Goal: Obtain resource: Download file/media

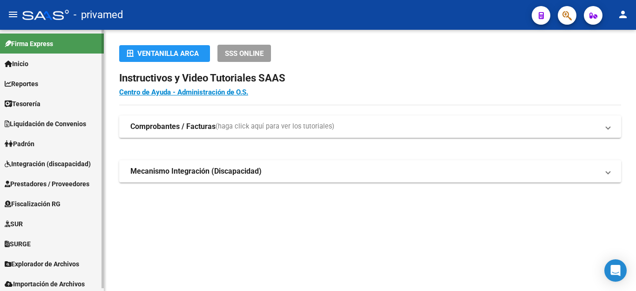
click at [58, 181] on span "Prestadores / Proveedores" at bounding box center [47, 184] width 85 height 10
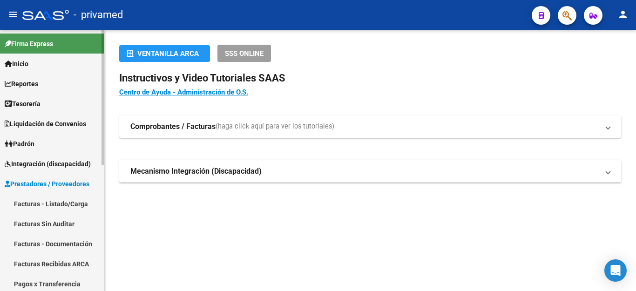
click at [58, 201] on link "Facturas - Listado/Carga" at bounding box center [52, 204] width 104 height 20
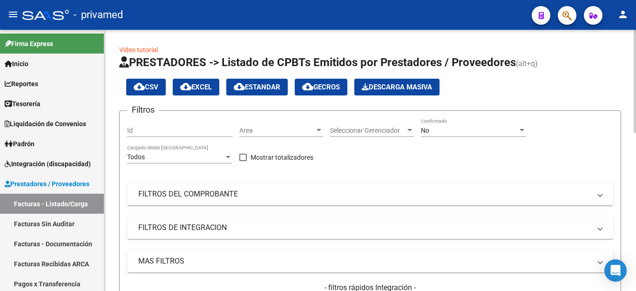
click at [492, 126] on div "No Confirmado" at bounding box center [473, 127] width 105 height 19
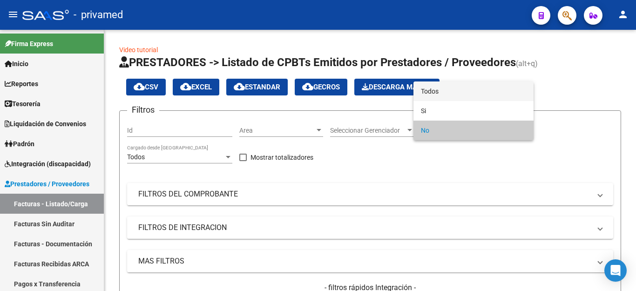
click at [427, 90] on span "Todos" at bounding box center [473, 91] width 105 height 20
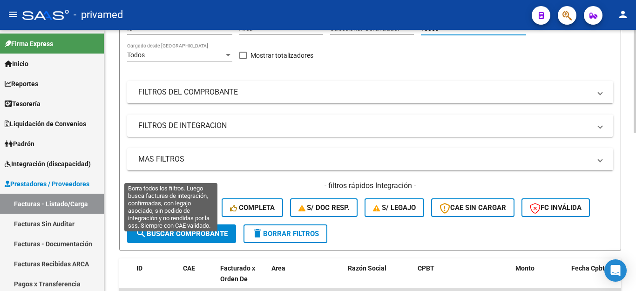
scroll to position [47, 0]
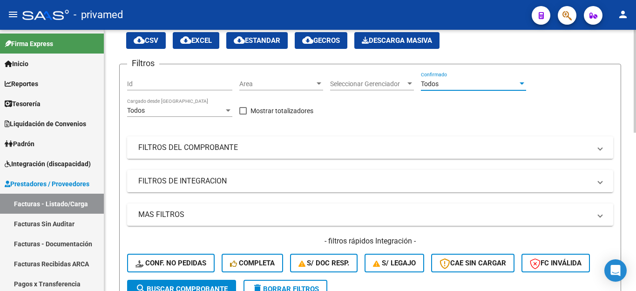
click at [218, 149] on mat-panel-title "FILTROS DEL COMPROBANTE" at bounding box center [364, 147] width 452 height 10
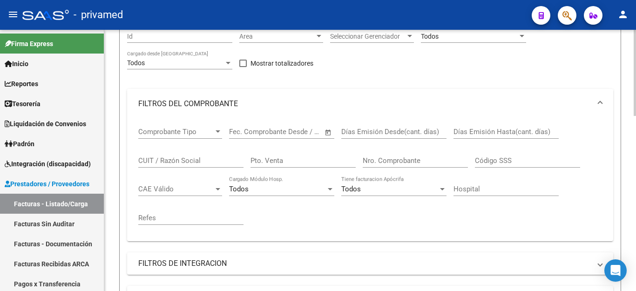
scroll to position [93, 0]
click at [213, 158] on input "CUIT / Razón Social" at bounding box center [190, 161] width 105 height 8
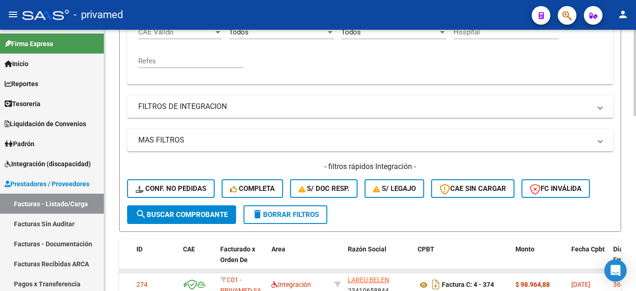
scroll to position [279, 0]
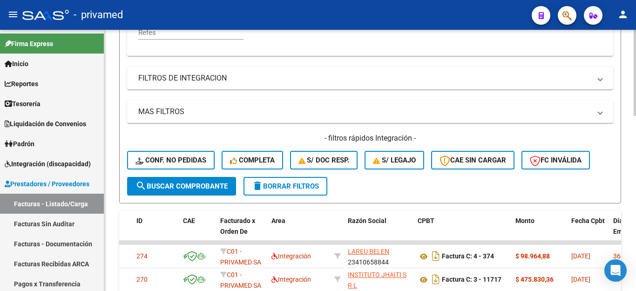
type input "[PERSON_NAME]"
click at [192, 186] on span "search Buscar Comprobante" at bounding box center [181, 186] width 92 height 8
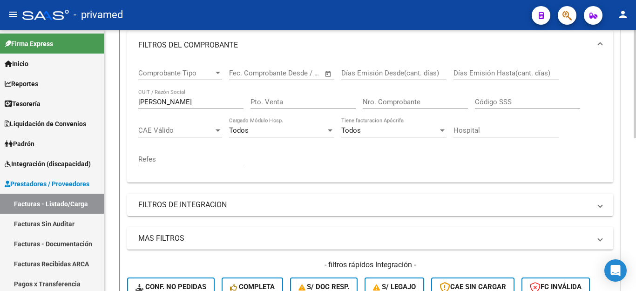
scroll to position [88, 0]
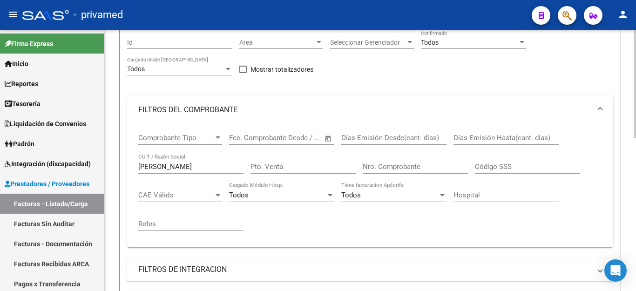
click at [206, 134] on span "Comprobante Tipo" at bounding box center [175, 138] width 75 height 8
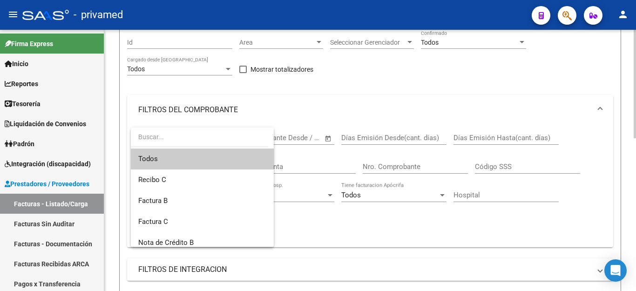
click at [263, 113] on div at bounding box center [318, 145] width 636 height 291
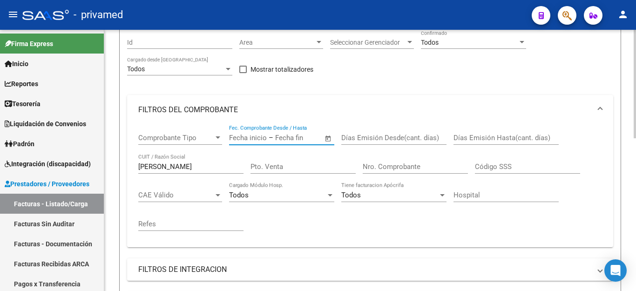
click at [306, 138] on input "text" at bounding box center [297, 138] width 45 height 8
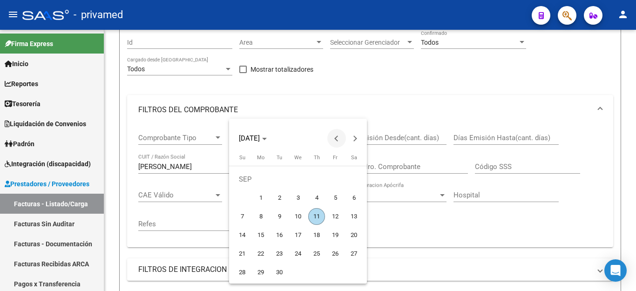
click at [338, 138] on button "Previous month" at bounding box center [336, 138] width 19 height 19
click at [353, 236] on span "23" at bounding box center [353, 235] width 17 height 17
type input "[DATE]"
click at [352, 232] on span "23" at bounding box center [353, 235] width 17 height 17
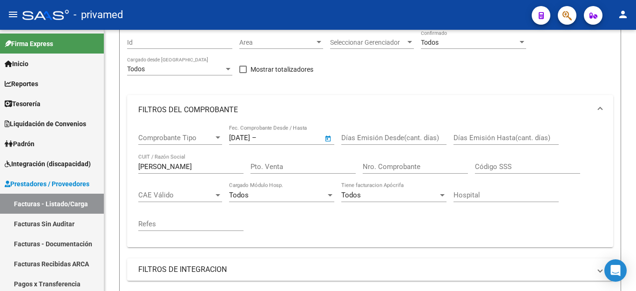
type input "[DATE]"
click at [326, 138] on span "Open calendar" at bounding box center [328, 138] width 22 height 22
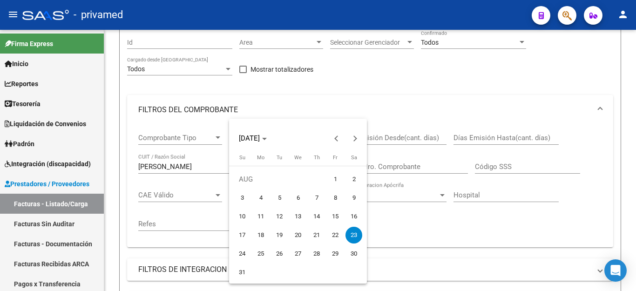
click at [239, 271] on span "31" at bounding box center [242, 272] width 17 height 17
type input "[DATE]"
drag, startPoint x: 234, startPoint y: 271, endPoint x: 298, endPoint y: 172, distance: 117.8
click at [234, 269] on span "31" at bounding box center [242, 272] width 17 height 17
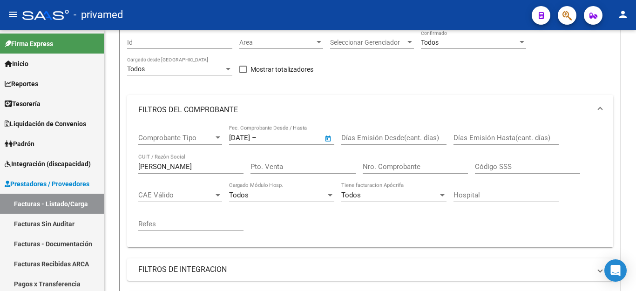
type input "[DATE]"
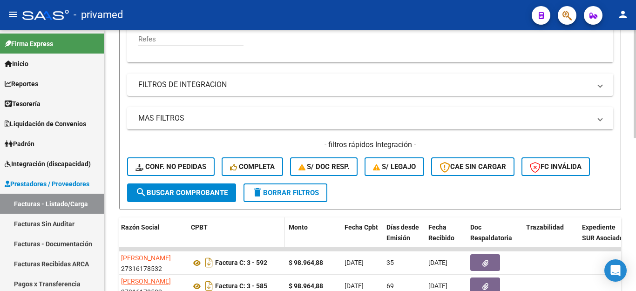
scroll to position [274, 0]
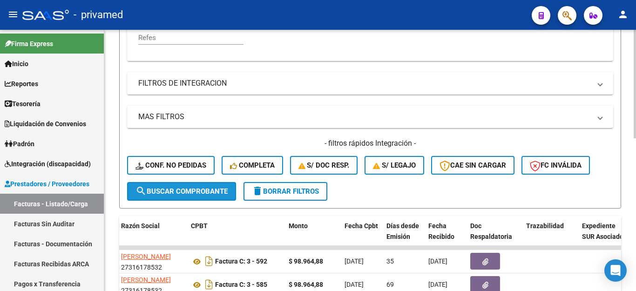
click at [204, 189] on span "search Buscar Comprobante" at bounding box center [181, 191] width 92 height 8
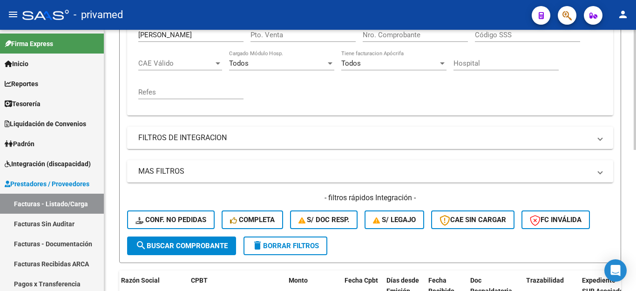
scroll to position [213, 0]
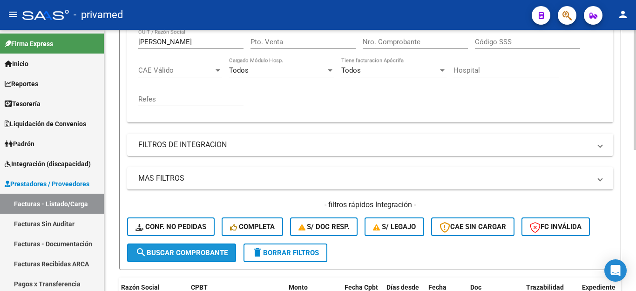
click at [208, 252] on span "search Buscar Comprobante" at bounding box center [181, 252] width 92 height 8
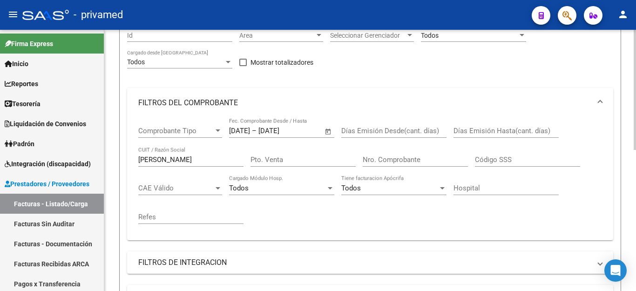
scroll to position [93, 0]
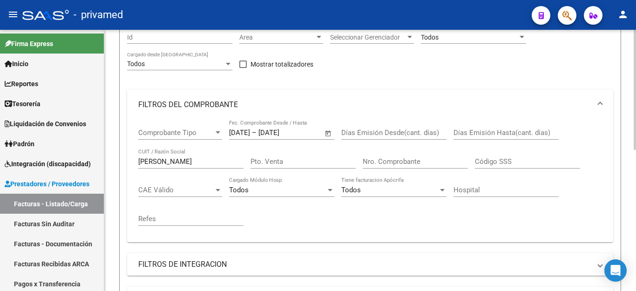
click at [250, 130] on input "[DATE]" at bounding box center [239, 132] width 21 height 8
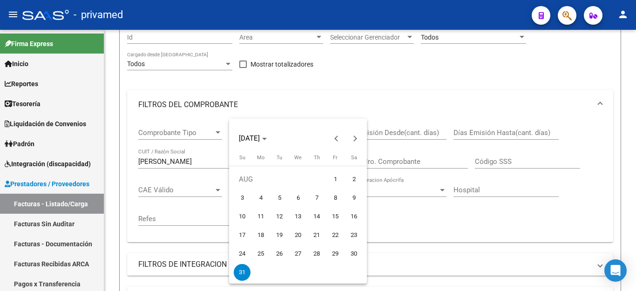
click at [356, 236] on span "23" at bounding box center [353, 235] width 17 height 17
type input "[DATE]"
click at [352, 231] on span "23" at bounding box center [353, 235] width 17 height 17
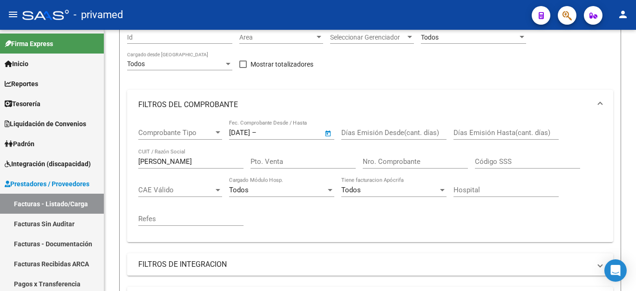
type input "[DATE]"
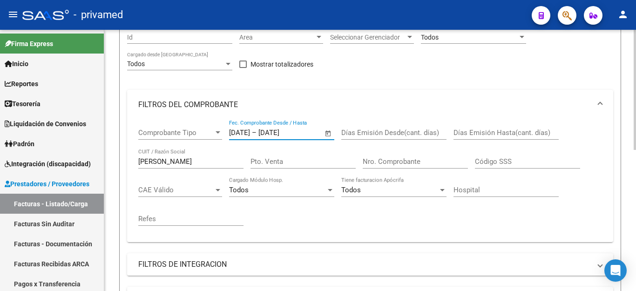
click at [278, 128] on input "[DATE]" at bounding box center [280, 132] width 45 height 8
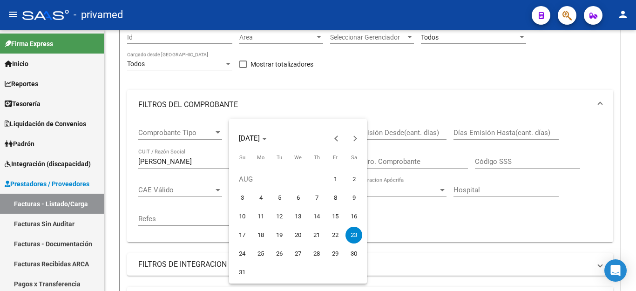
click at [241, 268] on span "31" at bounding box center [242, 272] width 17 height 17
type input "[DATE]"
click at [239, 266] on span "31" at bounding box center [242, 272] width 17 height 17
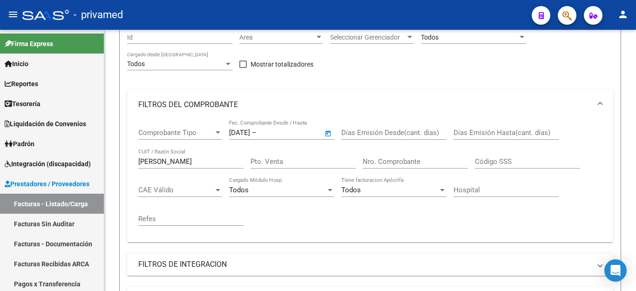
type input "[DATE]"
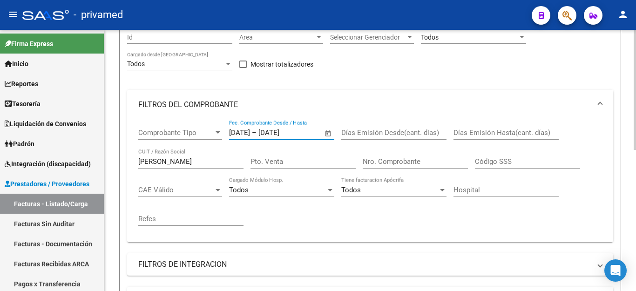
click at [256, 132] on span "–" at bounding box center [254, 132] width 5 height 8
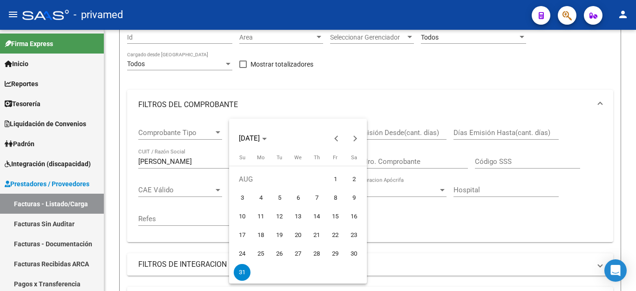
click at [347, 234] on span "23" at bounding box center [353, 235] width 17 height 17
type input "[DATE]"
click at [353, 236] on span "23" at bounding box center [353, 235] width 17 height 17
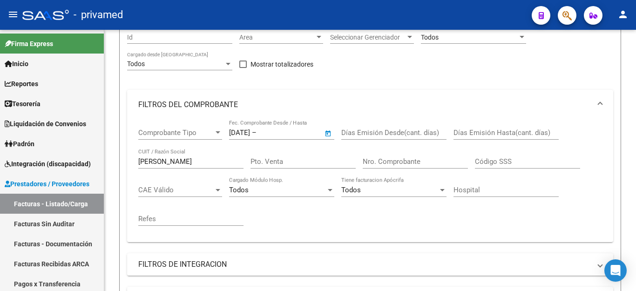
type input "[DATE]"
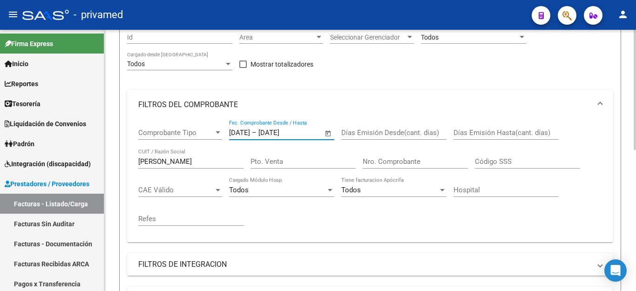
click at [281, 134] on input "[DATE]" at bounding box center [280, 132] width 45 height 8
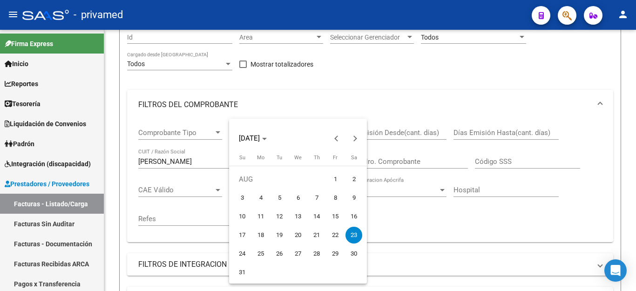
click at [240, 269] on span "31" at bounding box center [242, 272] width 17 height 17
type input "[DATE]"
click at [243, 272] on span "31" at bounding box center [242, 272] width 17 height 17
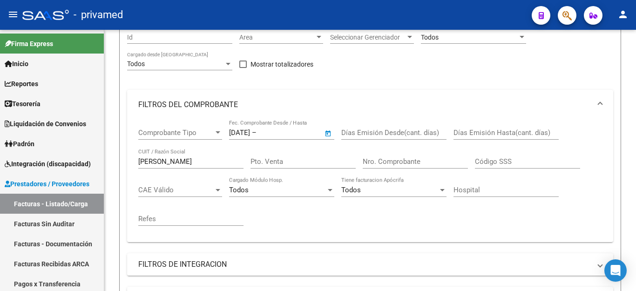
type input "[DATE]"
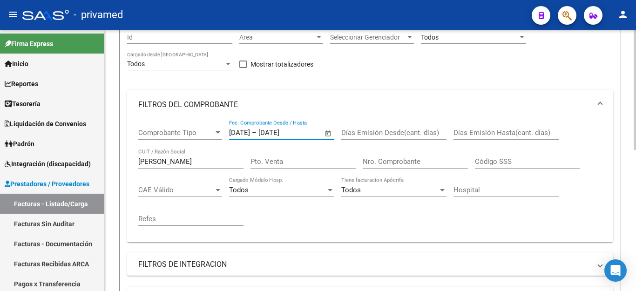
drag, startPoint x: 236, startPoint y: 128, endPoint x: 223, endPoint y: 128, distance: 13.5
click at [225, 128] on div "Comprobante Tipo Comprobante Tipo [DATE] [DATE] – [DATE] [DATE] Fec. Comprobant…" at bounding box center [369, 177] width 463 height 115
type input "[DATE]"
click at [318, 112] on mat-expansion-panel-header "FILTROS DEL COMPROBANTE" at bounding box center [370, 105] width 486 height 30
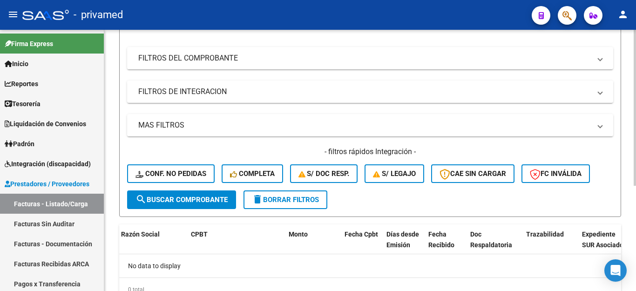
scroll to position [140, 0]
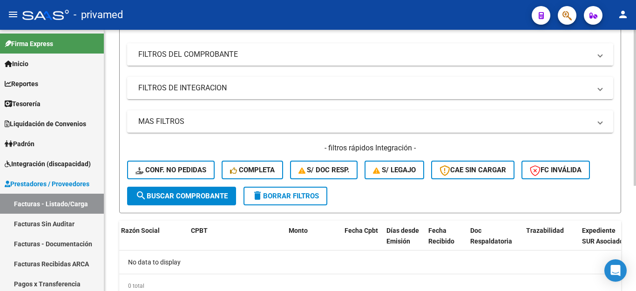
click at [229, 55] on mat-panel-title "FILTROS DEL COMPROBANTE" at bounding box center [364, 54] width 452 height 10
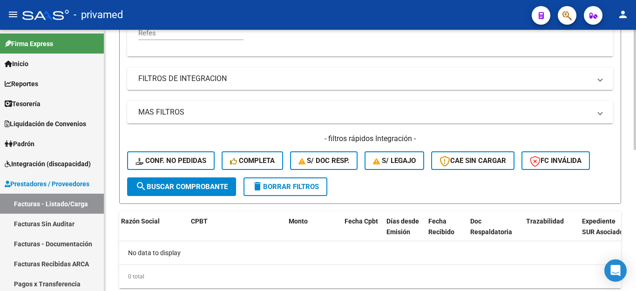
scroll to position [279, 0]
click at [198, 177] on button "search Buscar Comprobante" at bounding box center [181, 186] width 109 height 19
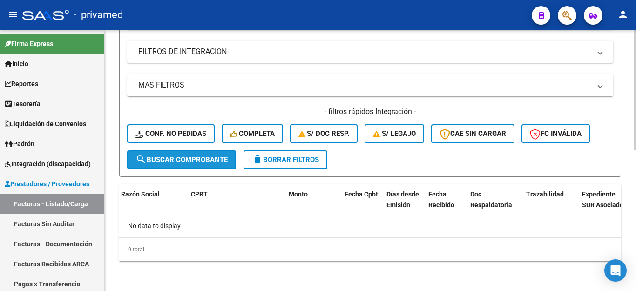
click at [215, 153] on button "search Buscar Comprobante" at bounding box center [181, 159] width 109 height 19
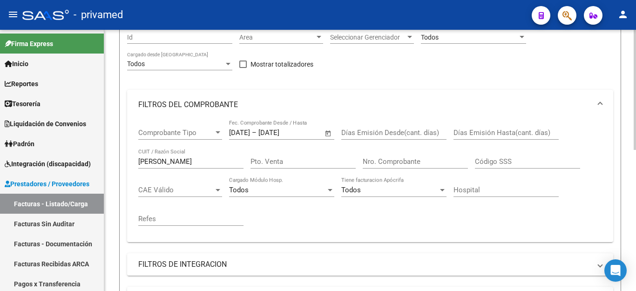
scroll to position [47, 0]
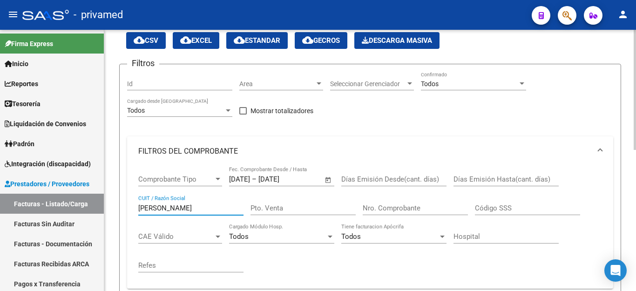
drag, startPoint x: 194, startPoint y: 209, endPoint x: 123, endPoint y: 211, distance: 70.7
click at [123, 210] on form "Filtros Id Area Area Seleccionar Gerenciador Seleccionar Gerenciador Todos Conf…" at bounding box center [370, 250] width 502 height 372
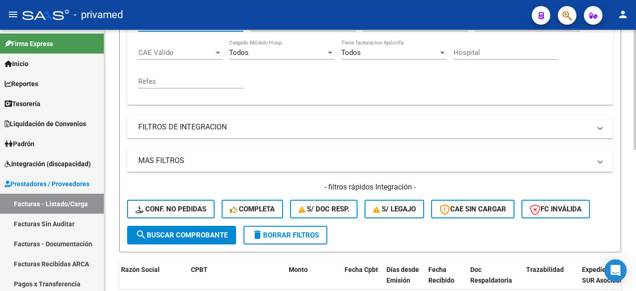
scroll to position [233, 0]
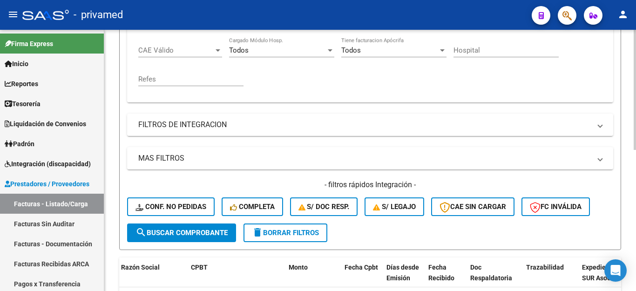
click at [196, 234] on span "search Buscar Comprobante" at bounding box center [181, 232] width 92 height 8
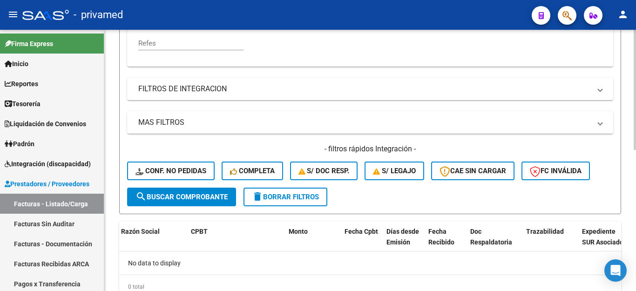
scroll to position [306, 0]
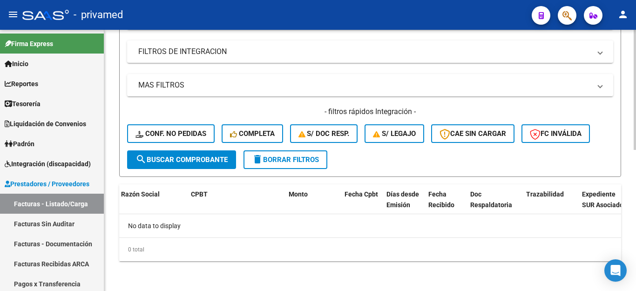
click at [216, 161] on span "search Buscar Comprobante" at bounding box center [181, 159] width 92 height 8
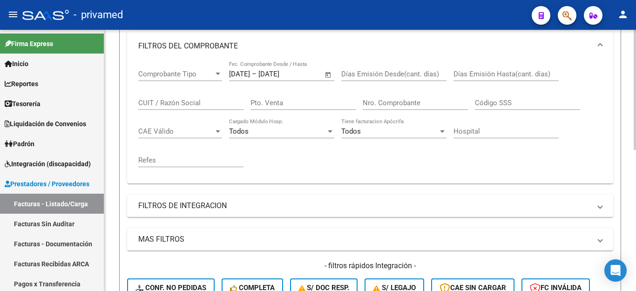
scroll to position [93, 0]
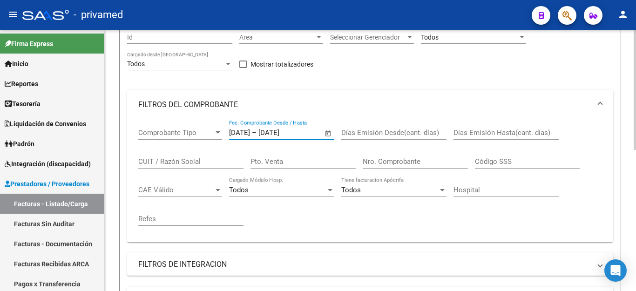
drag, startPoint x: 235, startPoint y: 134, endPoint x: 226, endPoint y: 129, distance: 10.2
click at [226, 129] on div "Comprobante Tipo Comprobante Tipo [DATE] [DATE] – [DATE] [DATE] Fec. Comprobant…" at bounding box center [369, 177] width 463 height 115
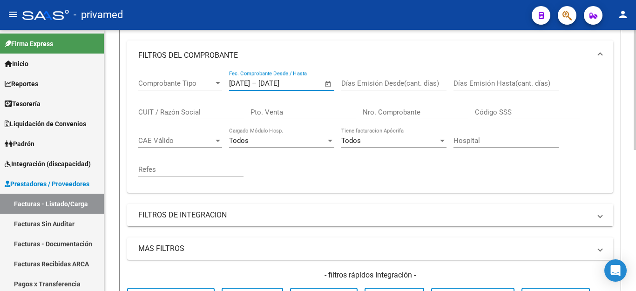
scroll to position [279, 0]
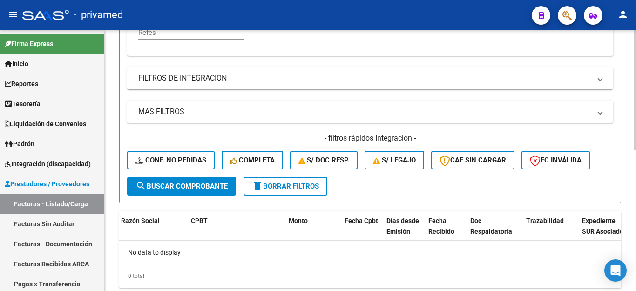
type input "[DATE]"
click at [170, 185] on span "search Buscar Comprobante" at bounding box center [181, 186] width 92 height 8
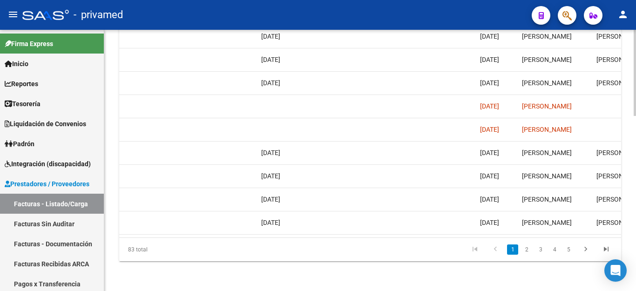
scroll to position [0, 1842]
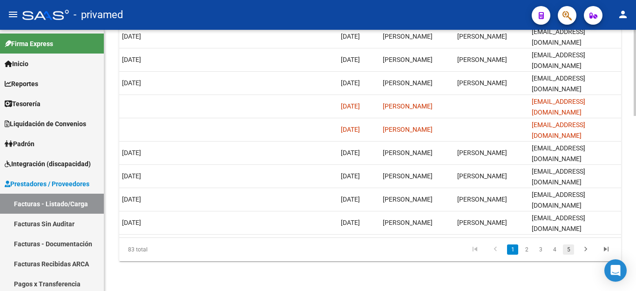
click at [567, 249] on link "5" at bounding box center [568, 249] width 11 height 10
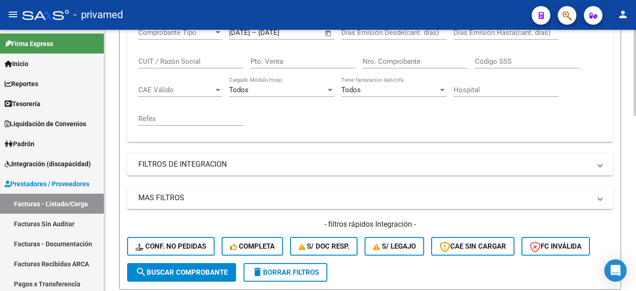
scroll to position [279, 0]
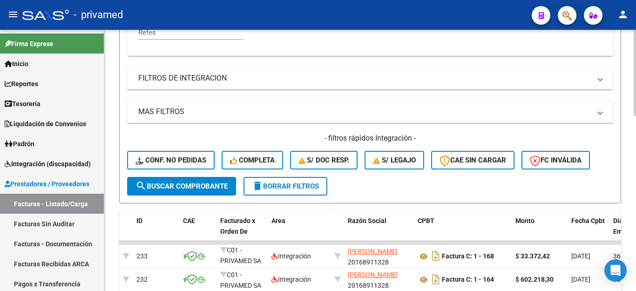
click at [195, 189] on span "search Buscar Comprobante" at bounding box center [181, 186] width 92 height 8
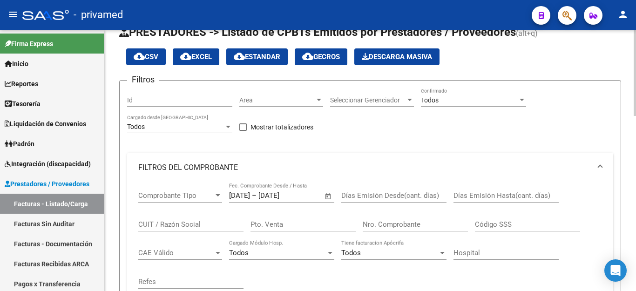
scroll to position [47, 0]
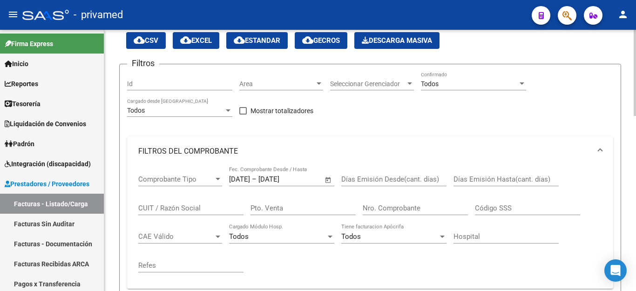
click at [203, 40] on span "cloud_download EXCEL" at bounding box center [196, 40] width 32 height 8
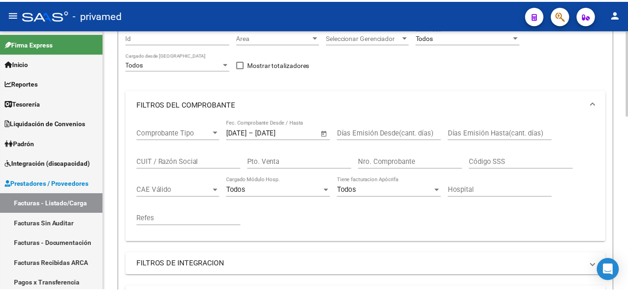
scroll to position [0, 0]
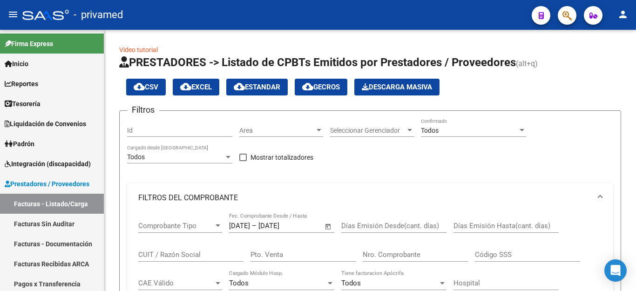
click at [620, 14] on mat-icon "person" at bounding box center [622, 14] width 11 height 11
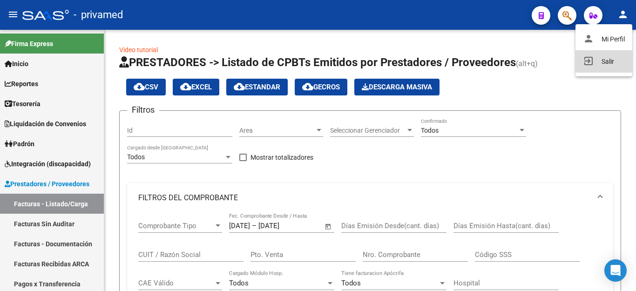
click at [598, 63] on button "exit_to_app Salir" at bounding box center [603, 61] width 57 height 22
